Goal: Find specific page/section: Find specific page/section

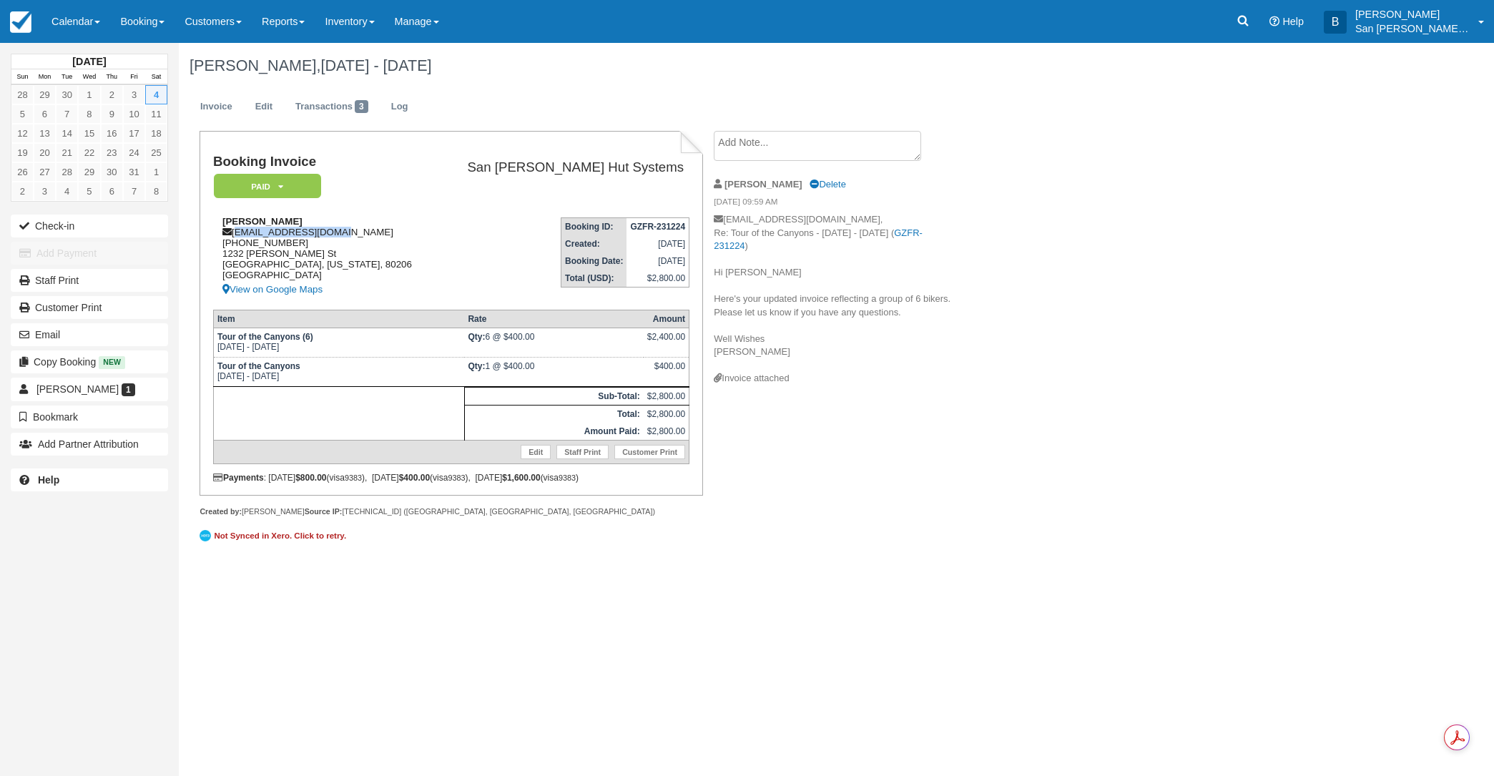
drag, startPoint x: 235, startPoint y: 231, endPoint x: 295, endPoint y: 229, distance: 60.8
click at [366, 231] on div "Jonathan Hirshberg jhirshberg@gmail.com 1 (617) 610-1041 1232 Clayton St Denver…" at bounding box center [324, 257] width 222 height 82
copy div "jhirshberg@gmail.com"
click at [1249, 22] on icon at bounding box center [1243, 21] width 11 height 11
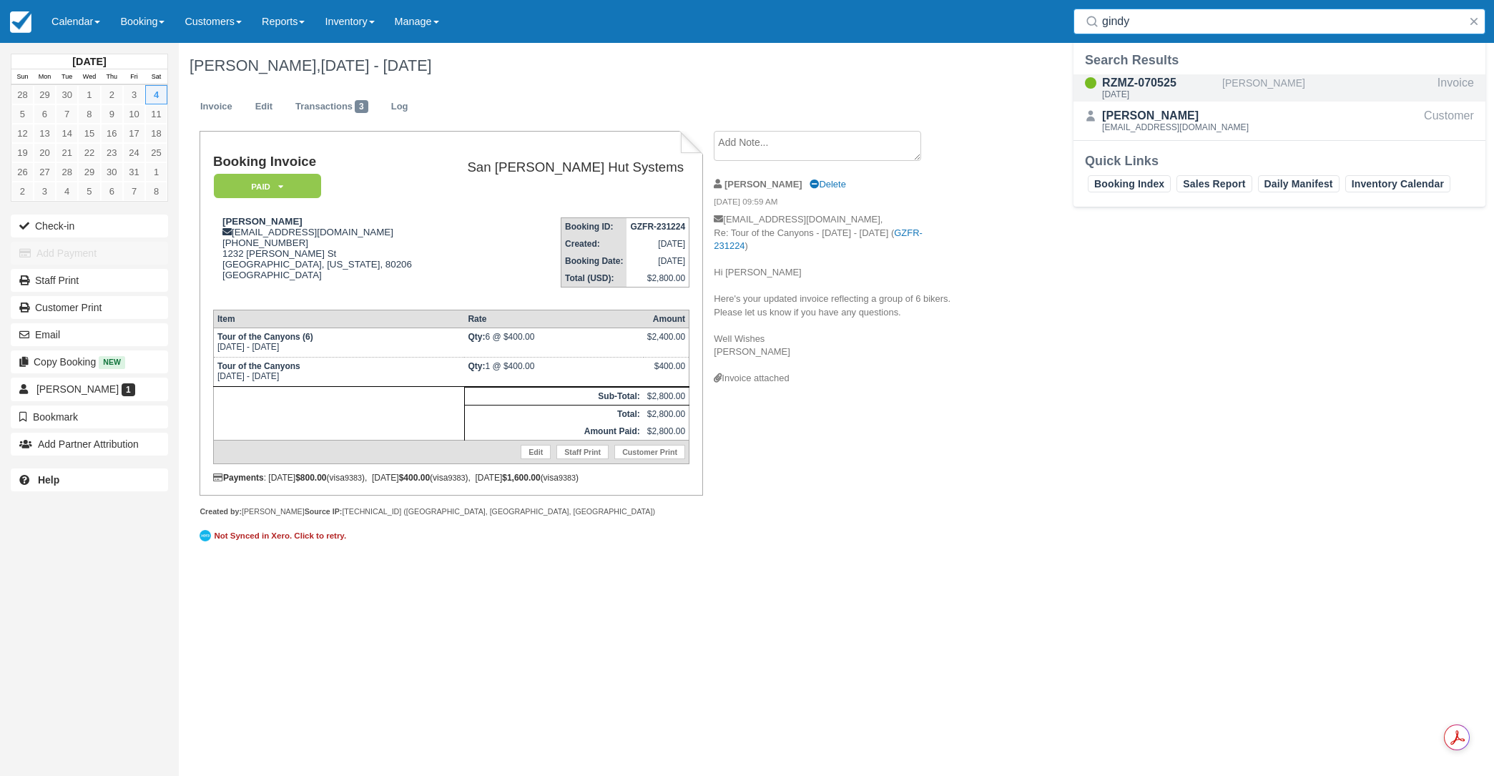
type input "gindy"
click at [1171, 87] on div "RZMZ-070525" at bounding box center [1159, 82] width 114 height 17
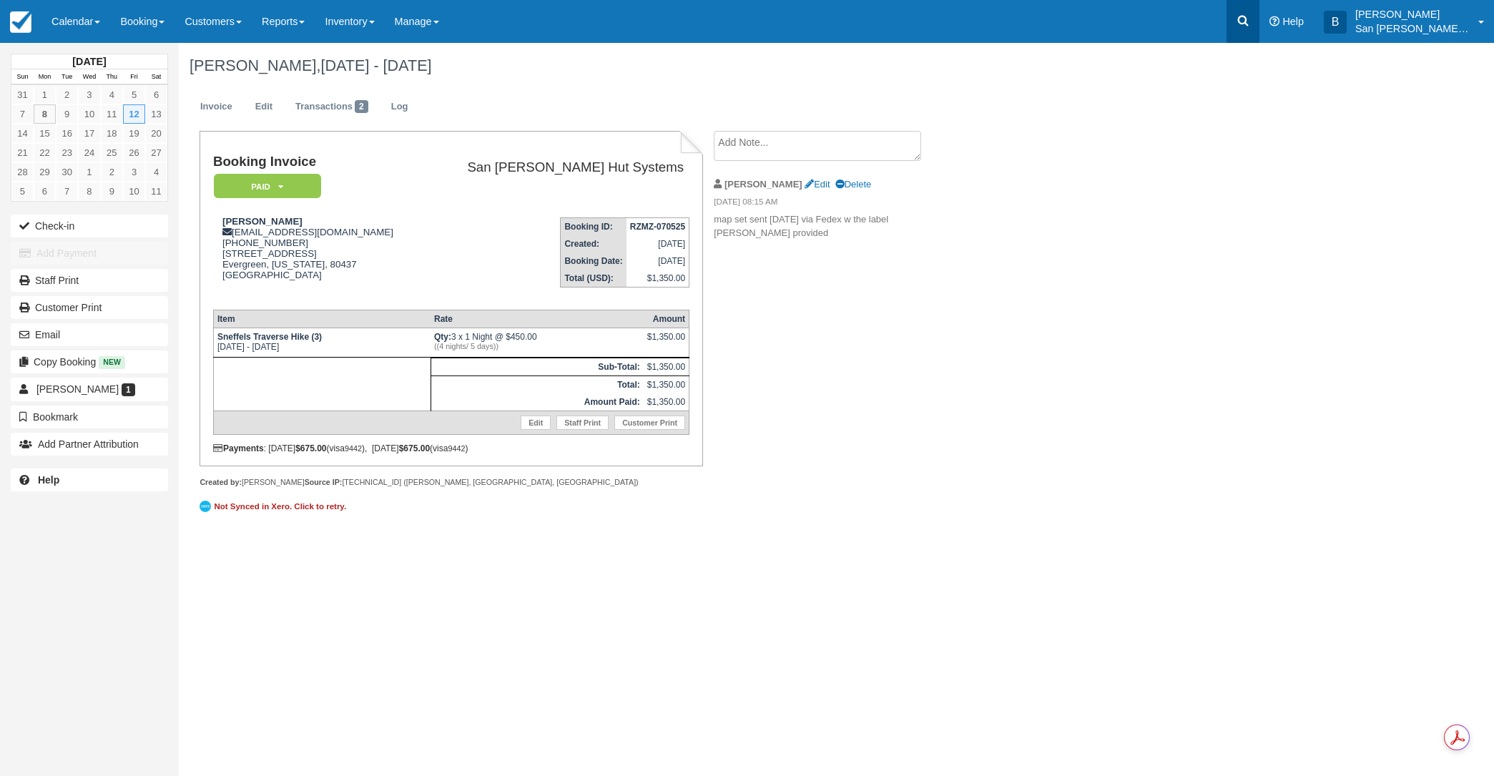
click at [1248, 16] on icon at bounding box center [1243, 21] width 14 height 14
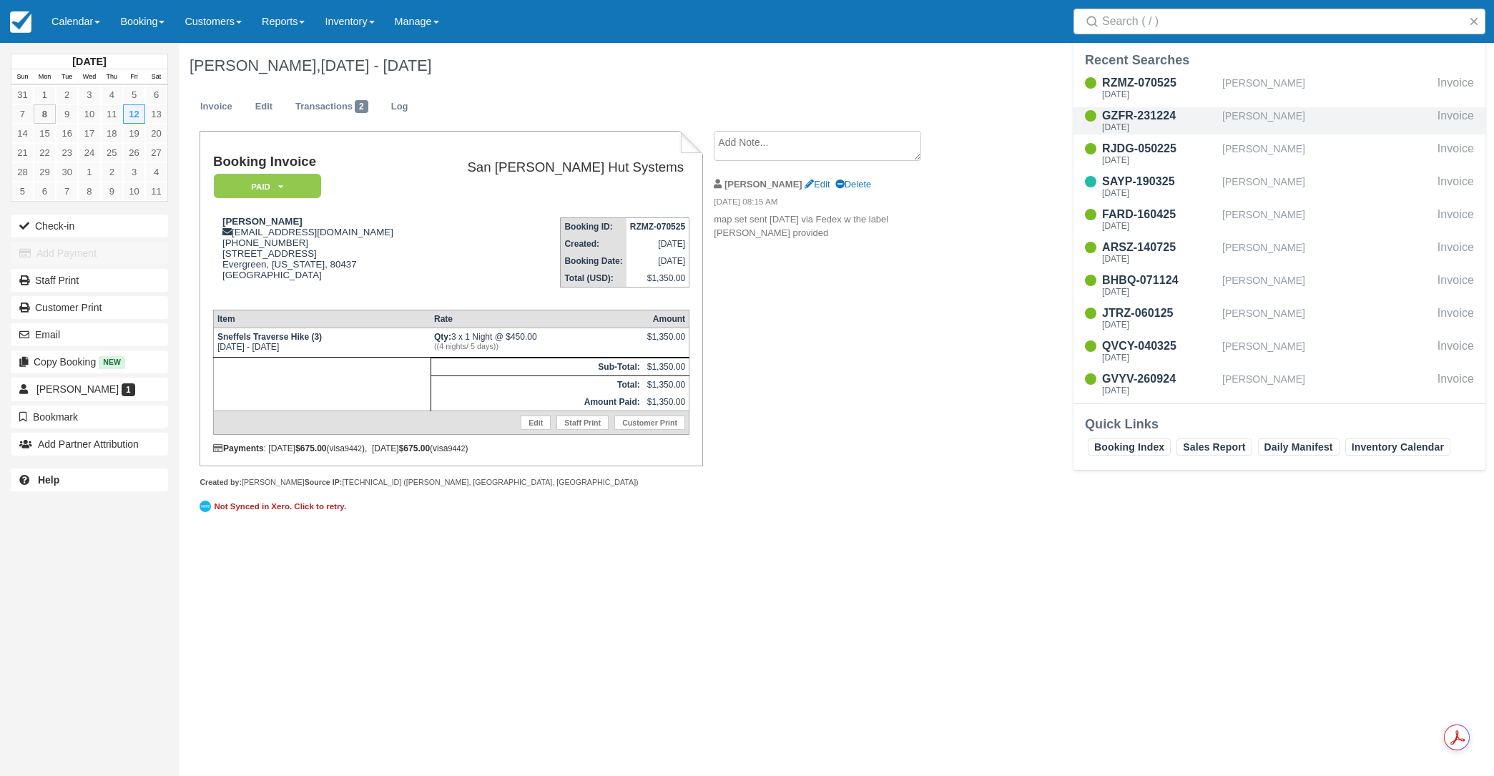
click at [1280, 117] on div "[PERSON_NAME]" at bounding box center [1328, 120] width 210 height 27
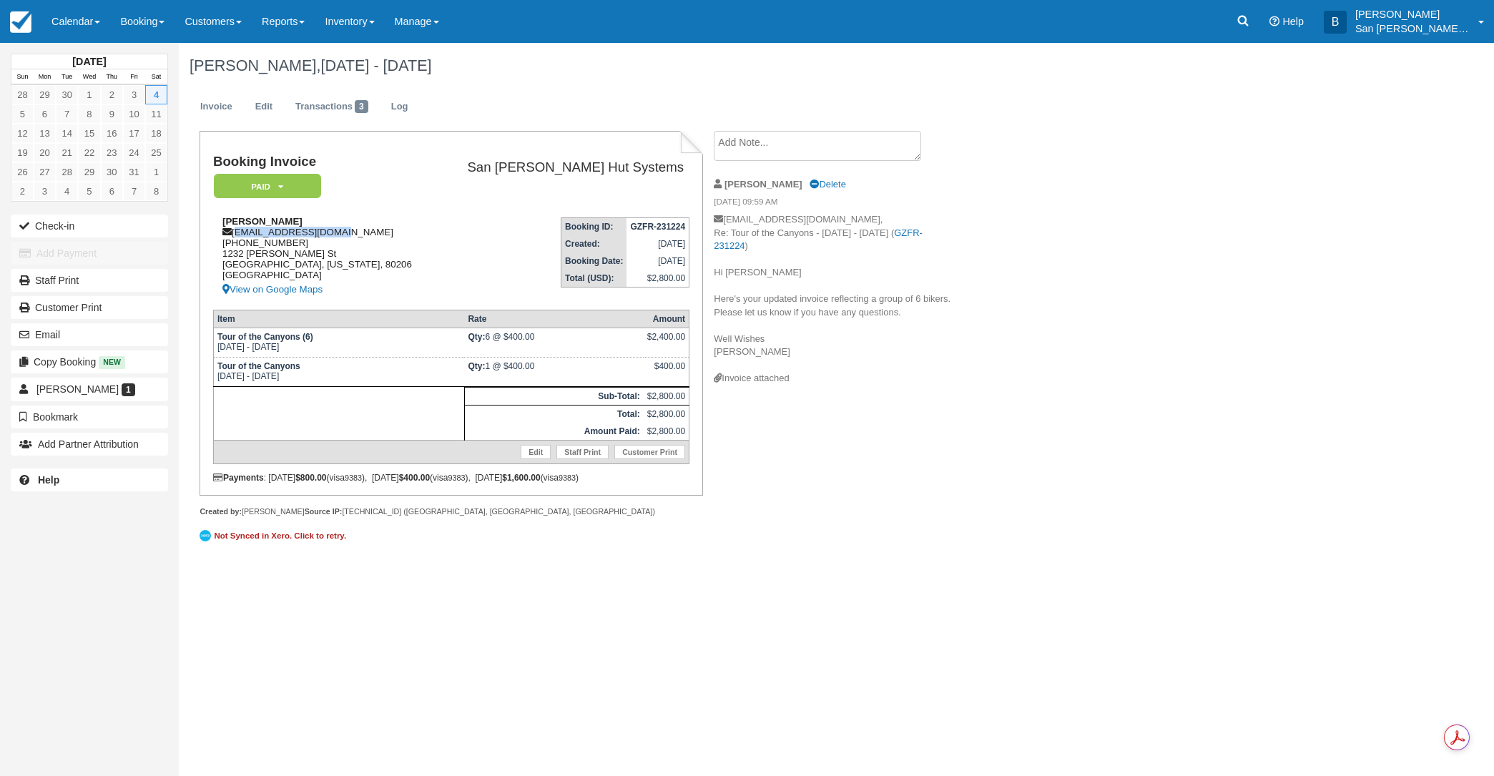
drag, startPoint x: 234, startPoint y: 234, endPoint x: 326, endPoint y: 232, distance: 92.3
click at [343, 234] on div "Jonathan Hirshberg jhirshberg@gmail.com 1 (617) 610-1041 1232 Clayton St Denver…" at bounding box center [324, 257] width 222 height 82
copy div "jhirshberg@gmail.com"
click at [1253, 37] on link at bounding box center [1243, 21] width 33 height 43
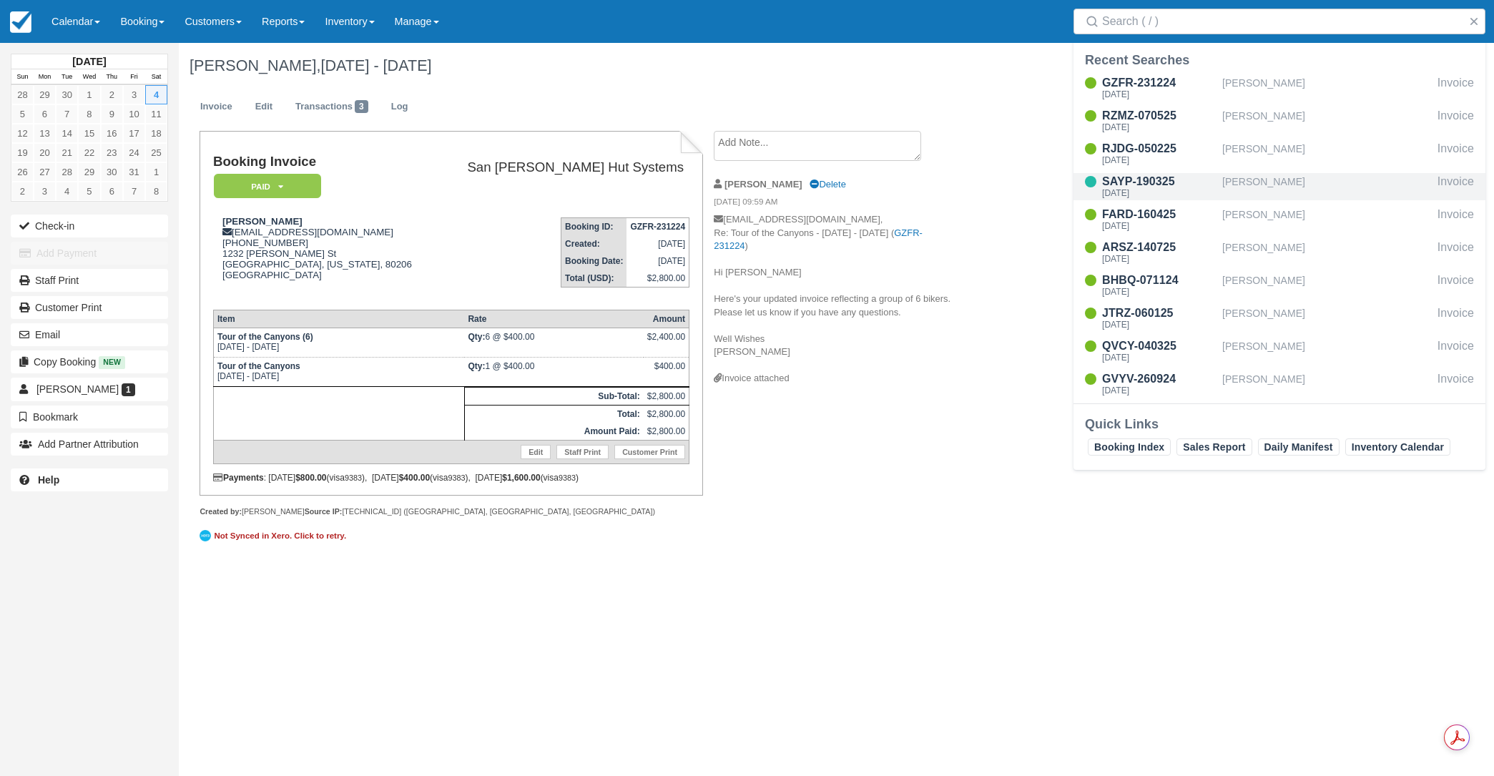
click at [1258, 190] on div "[PERSON_NAME]" at bounding box center [1328, 186] width 210 height 27
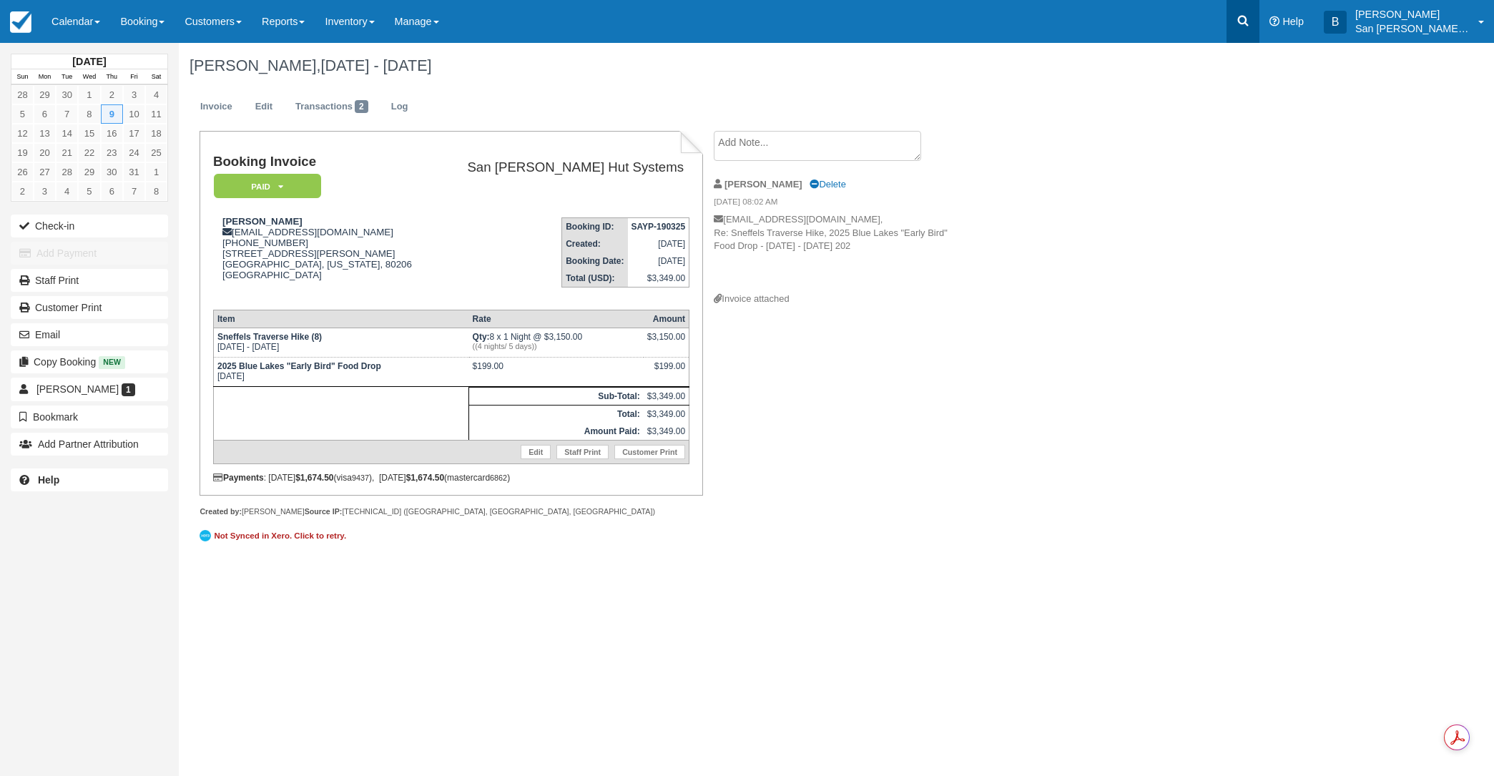
click at [1250, 19] on icon at bounding box center [1243, 21] width 14 height 14
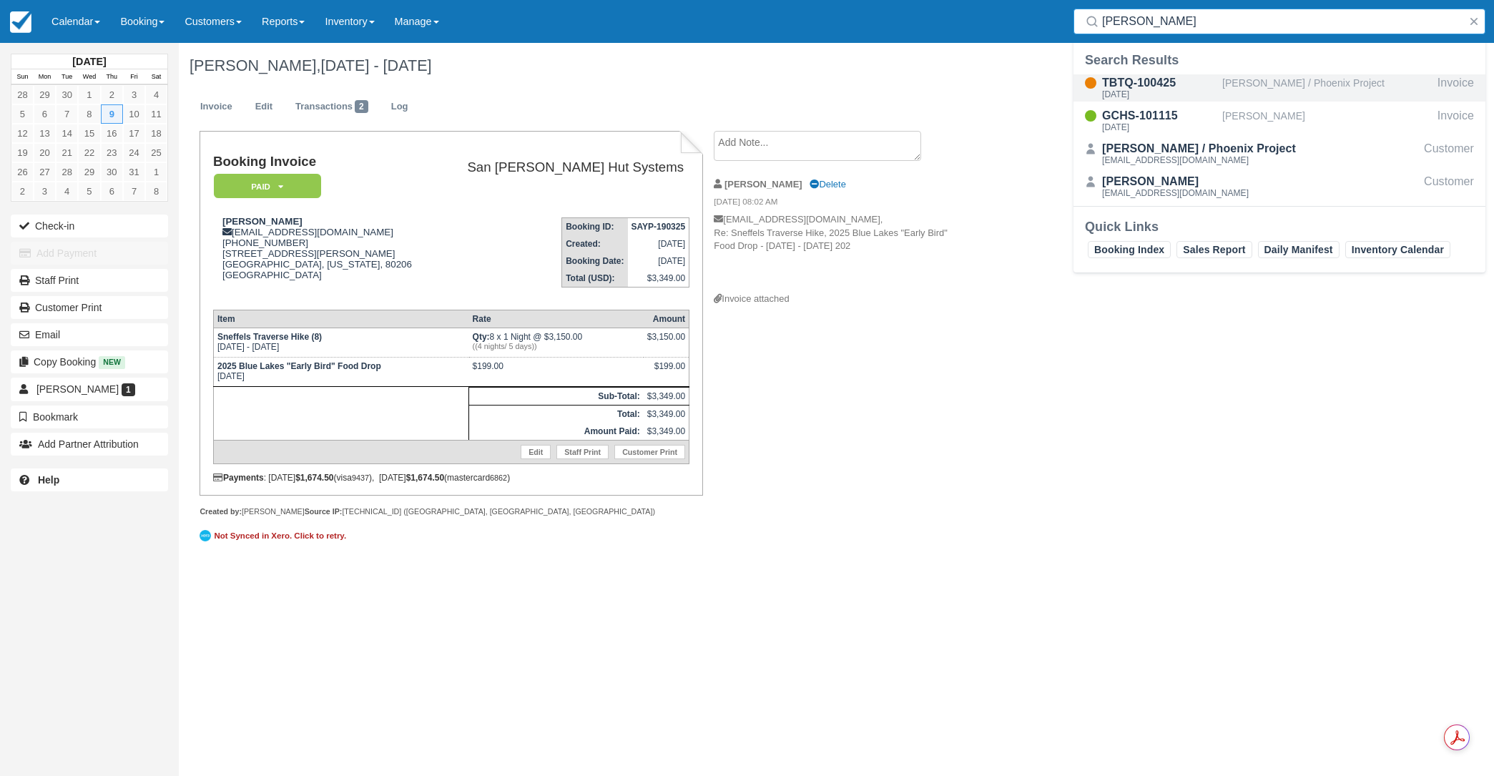
type input "crum"
click at [1193, 84] on div "TBTQ-100425" at bounding box center [1159, 82] width 114 height 17
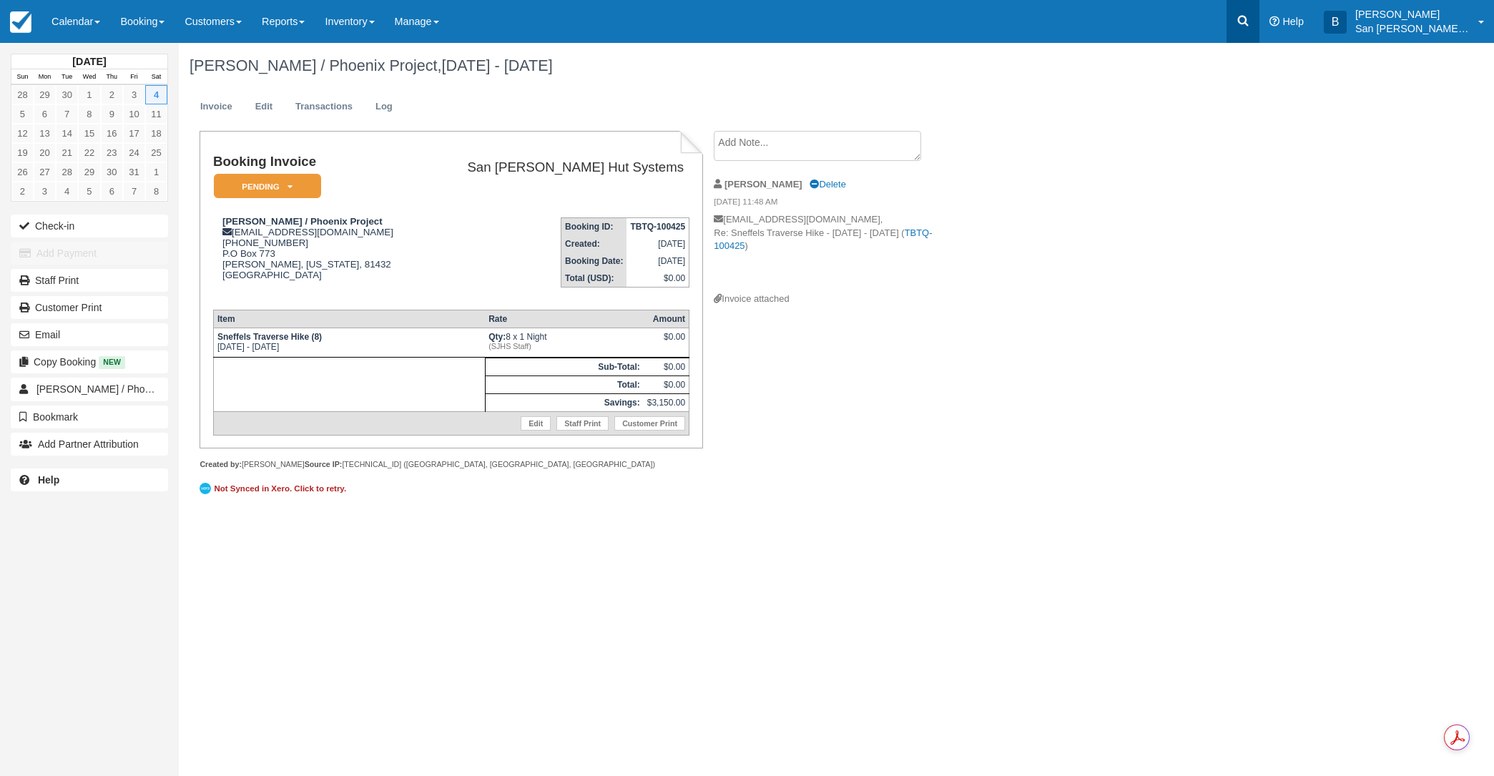
click at [1250, 21] on icon at bounding box center [1243, 21] width 14 height 14
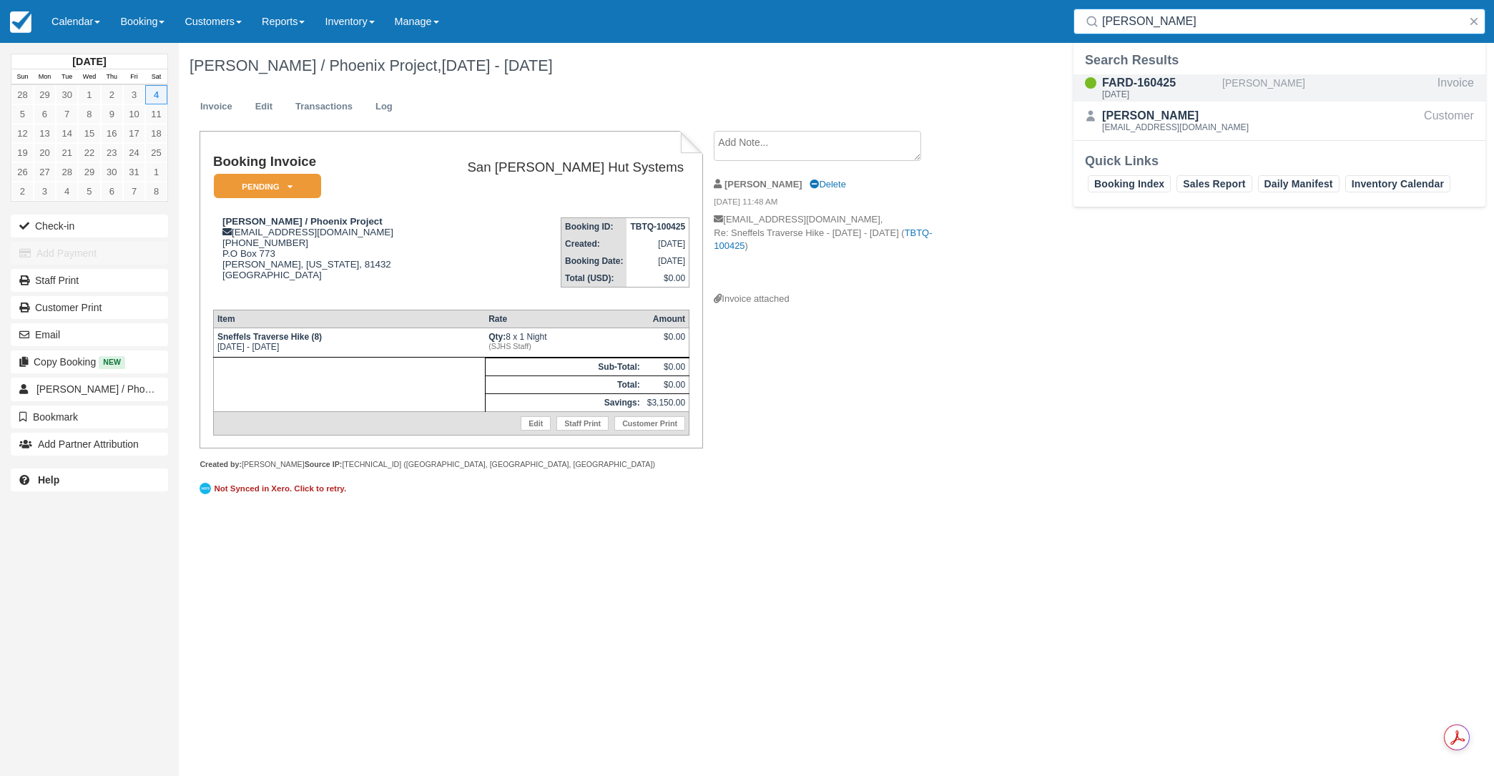
type input "navarro"
click at [1156, 84] on div "FARD-160425" at bounding box center [1159, 82] width 114 height 17
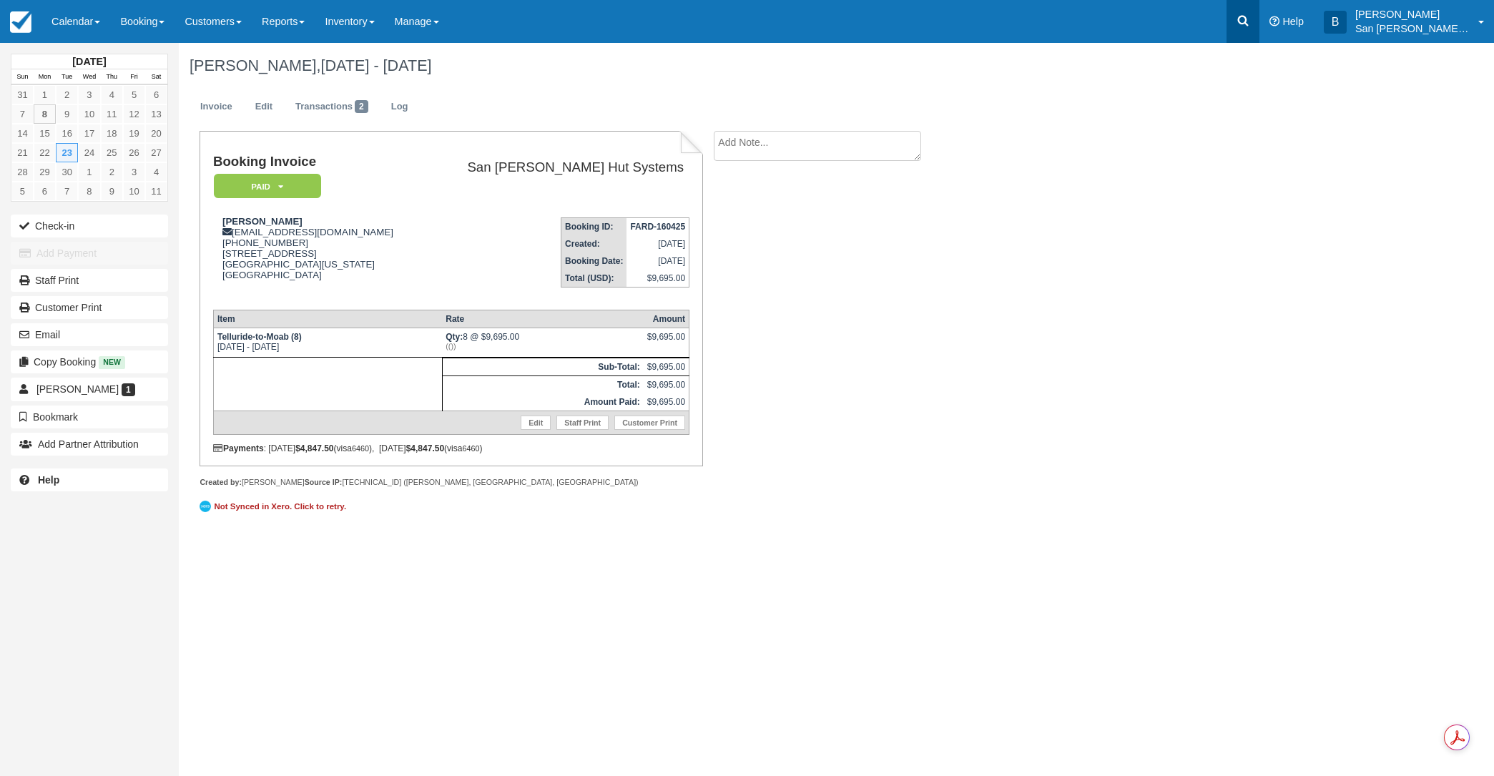
click at [1250, 21] on icon at bounding box center [1243, 21] width 14 height 14
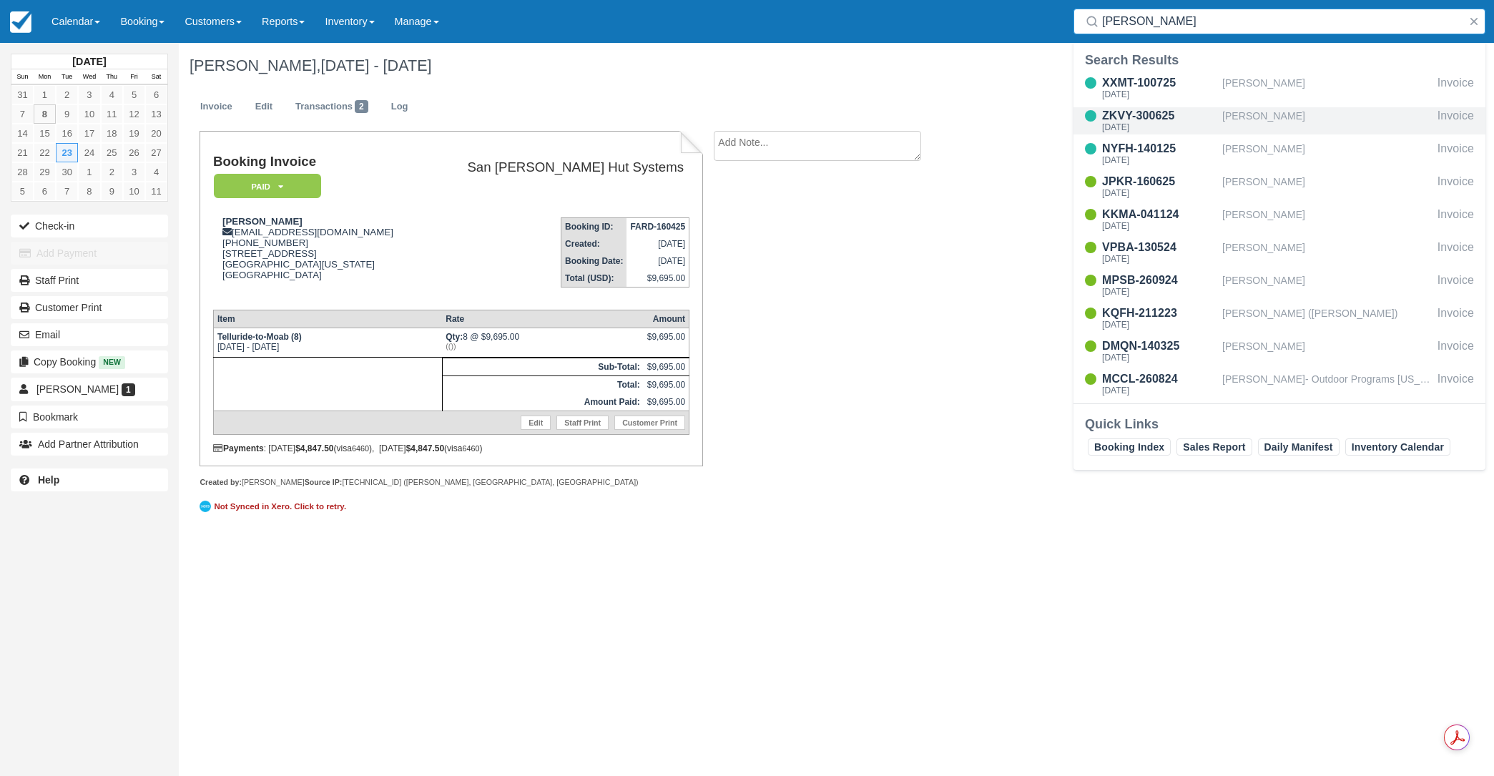
type input "[PERSON_NAME]"
click at [1160, 122] on div "ZKVY-300625" at bounding box center [1159, 115] width 114 height 17
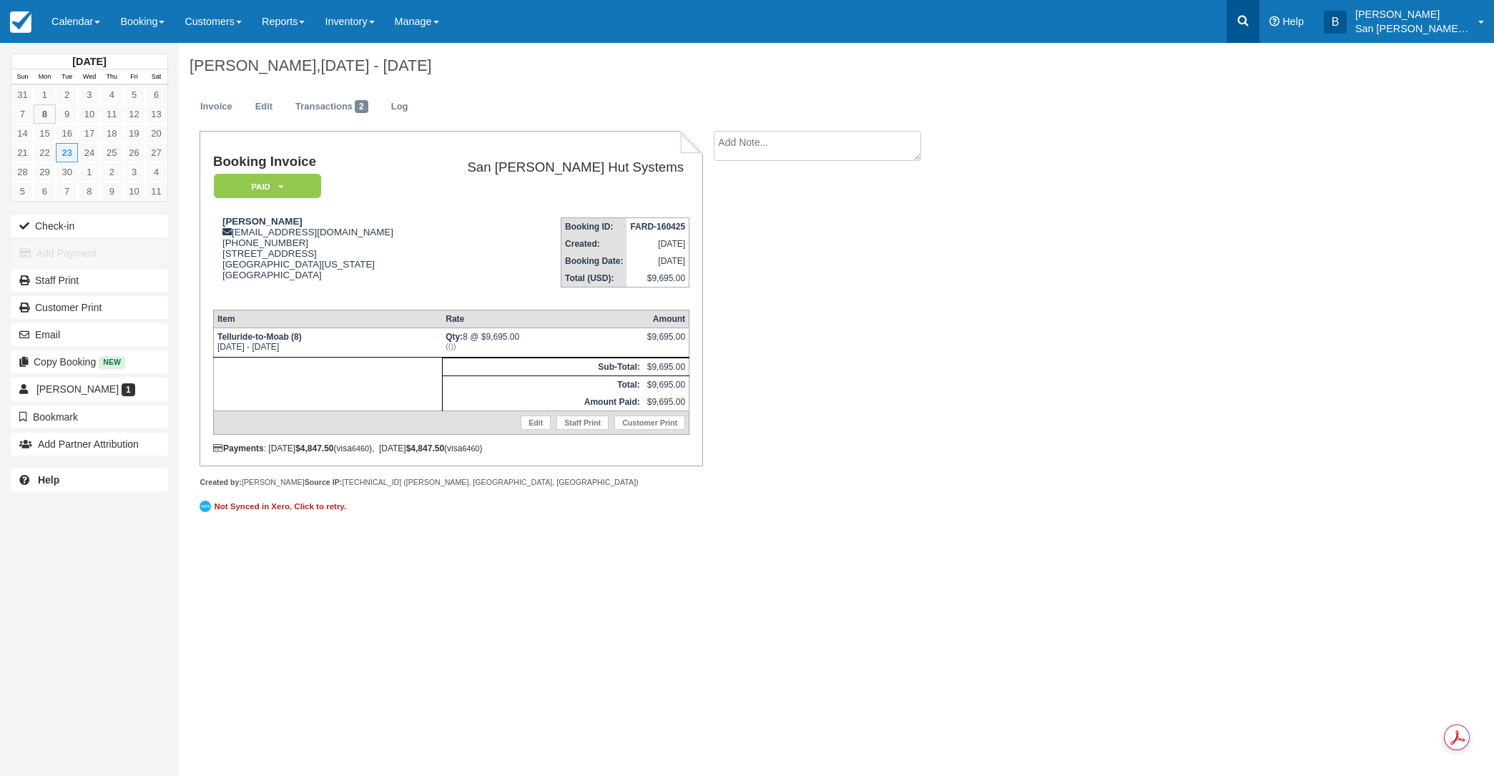
click at [1246, 19] on icon at bounding box center [1243, 21] width 14 height 14
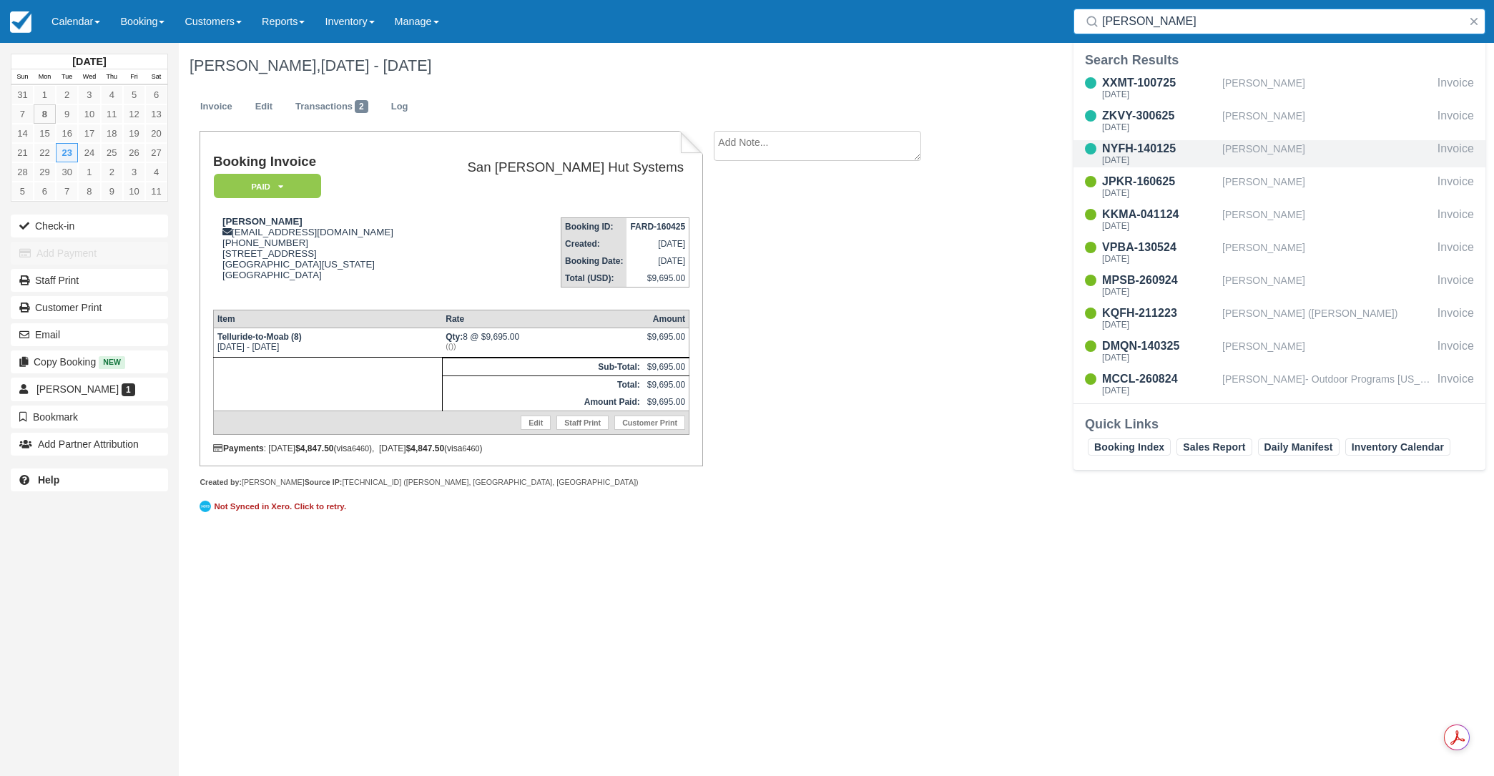
type input "[PERSON_NAME]"
click at [1151, 157] on div "Wed Oct 1 2025" at bounding box center [1159, 160] width 114 height 9
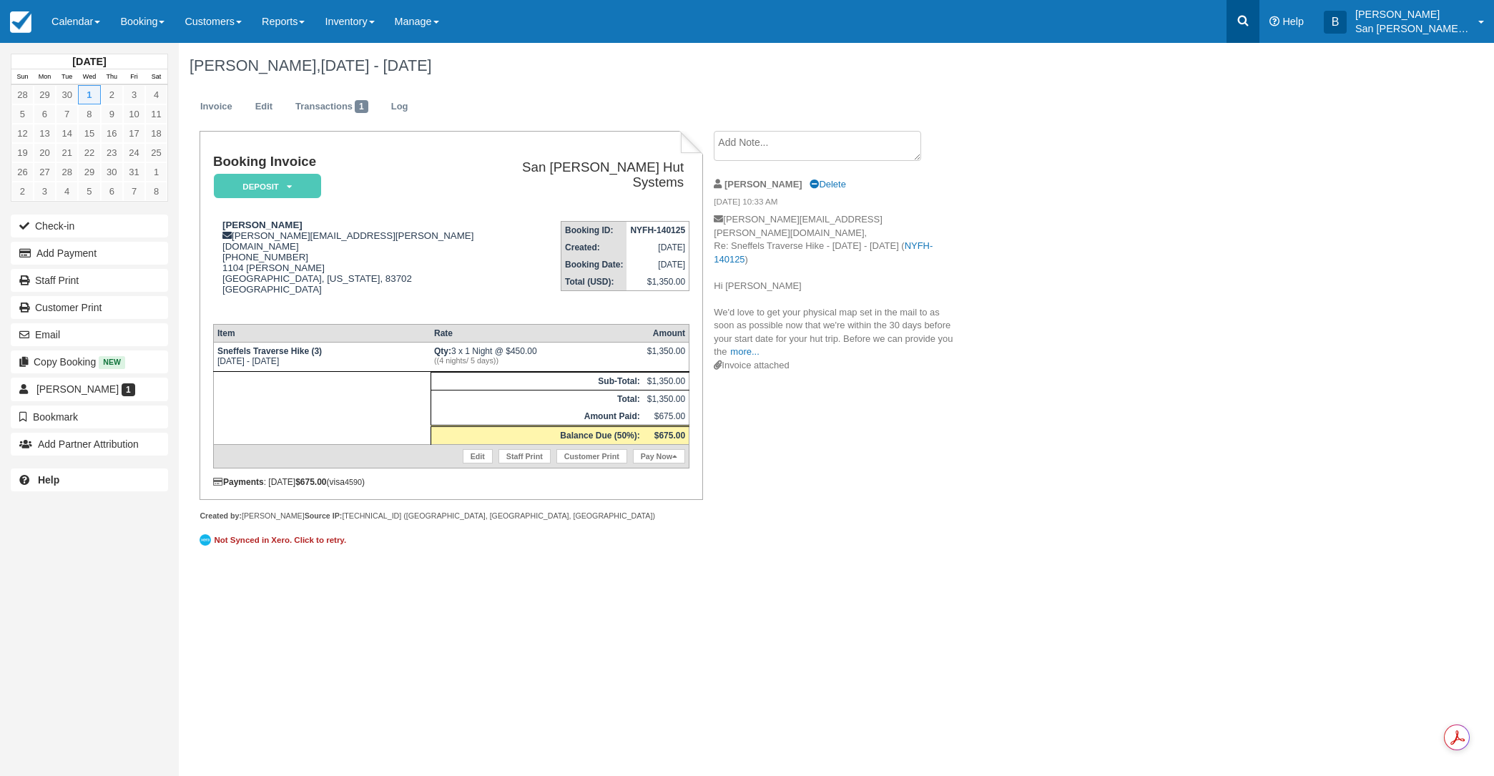
click at [1249, 24] on icon at bounding box center [1243, 21] width 11 height 11
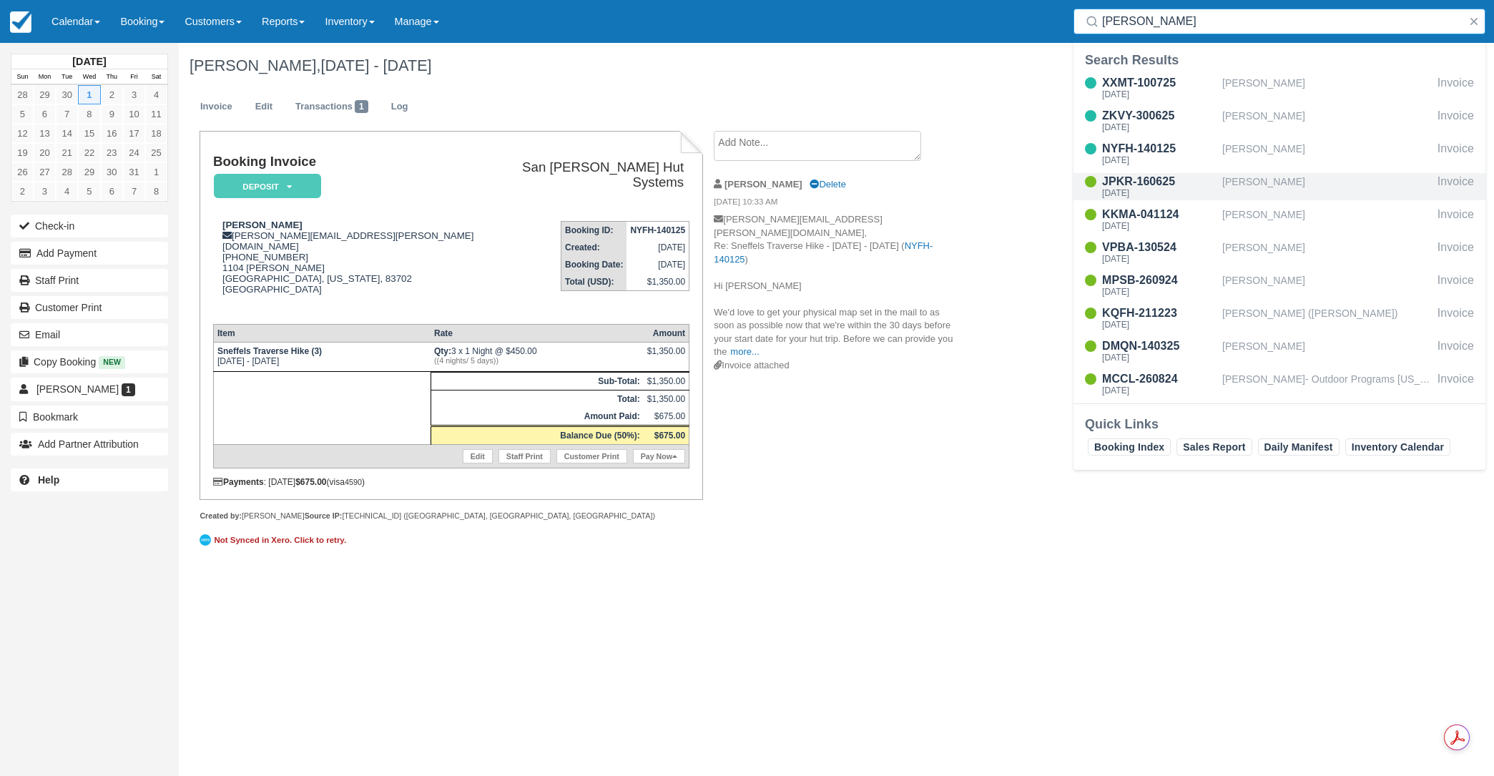
type input "[PERSON_NAME]"
click at [1152, 182] on div "JPKR-160625" at bounding box center [1159, 181] width 114 height 17
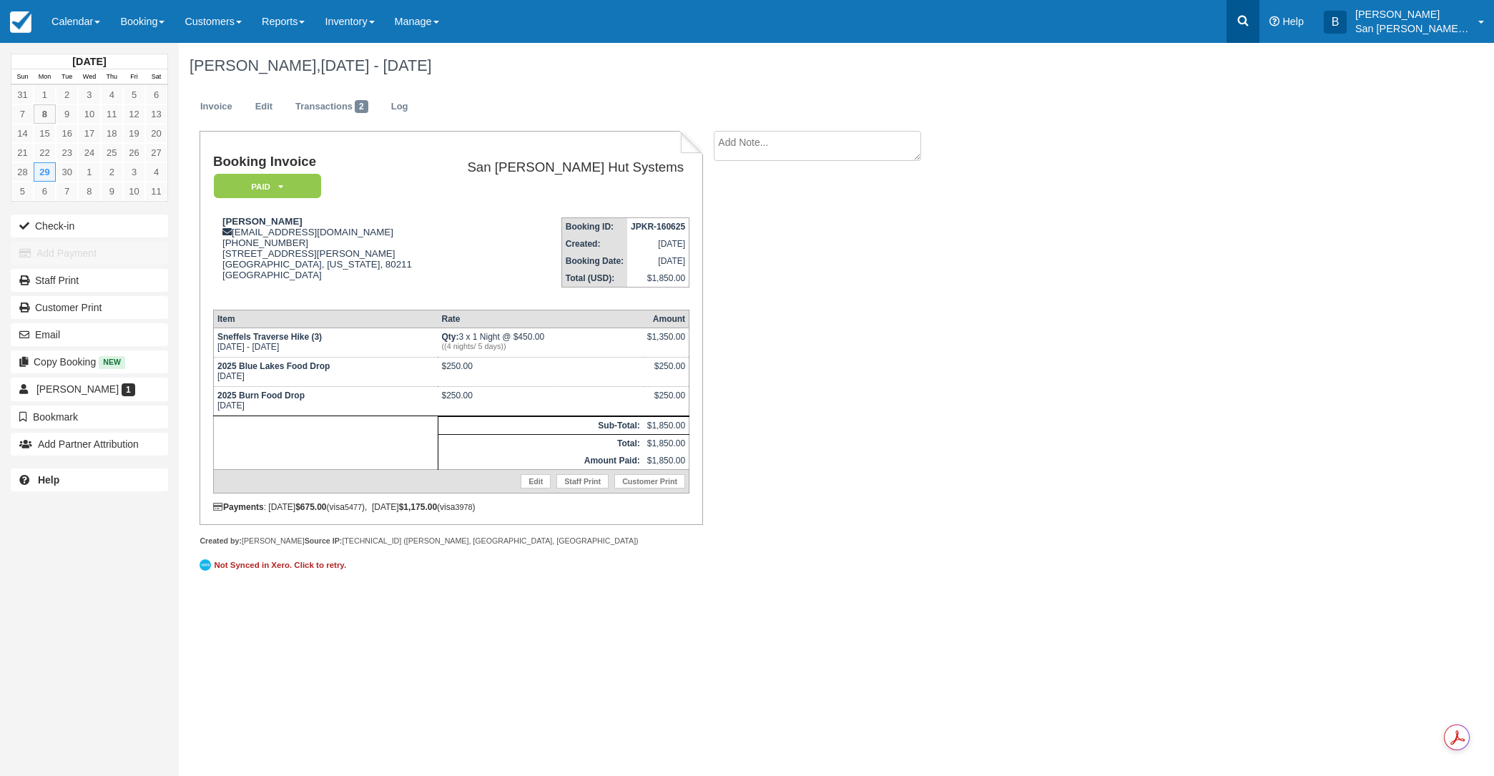
click at [1250, 21] on icon at bounding box center [1243, 21] width 14 height 14
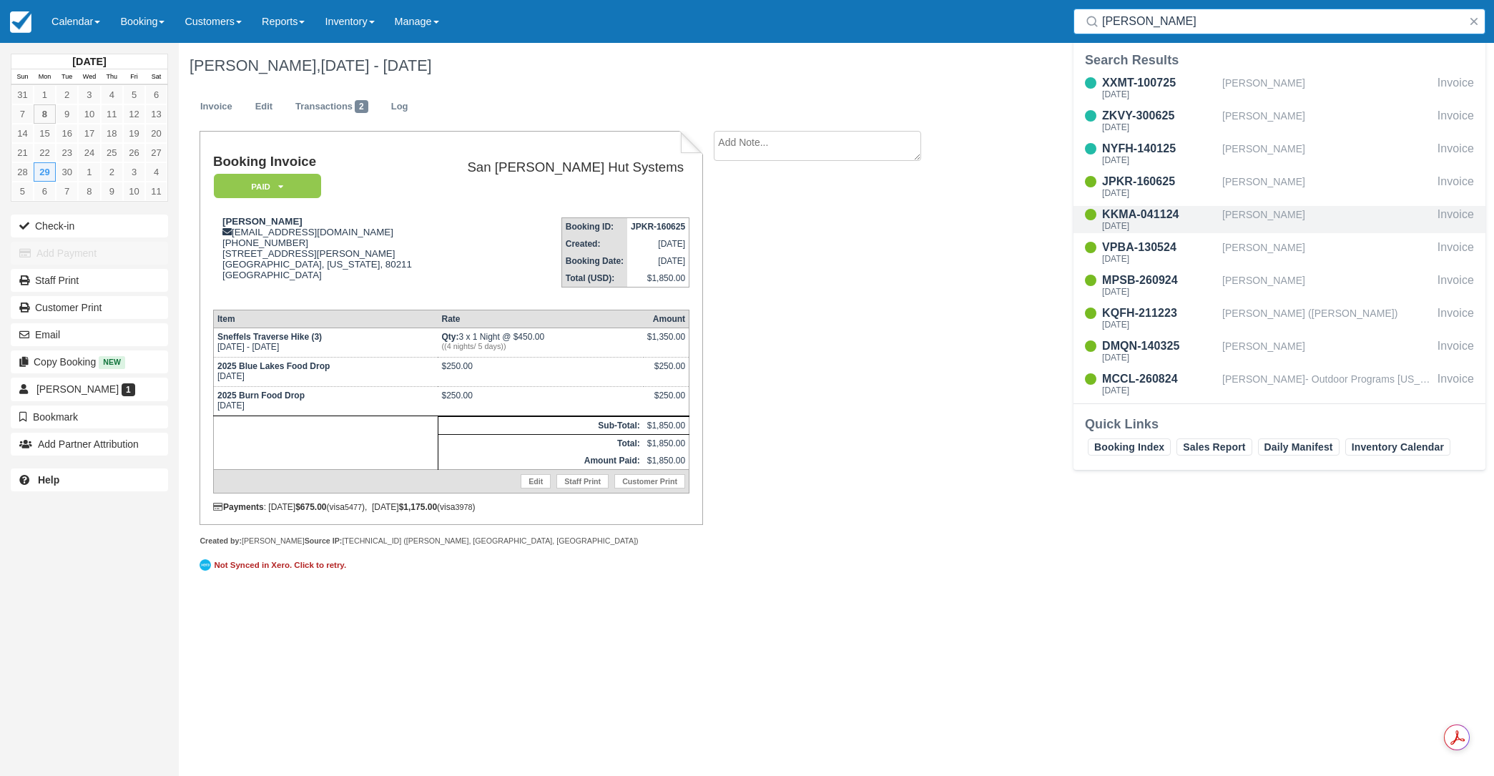
type input "[PERSON_NAME]"
click at [1137, 220] on div "KKMA-041124" at bounding box center [1159, 214] width 114 height 17
